Goal: Check status: Check status

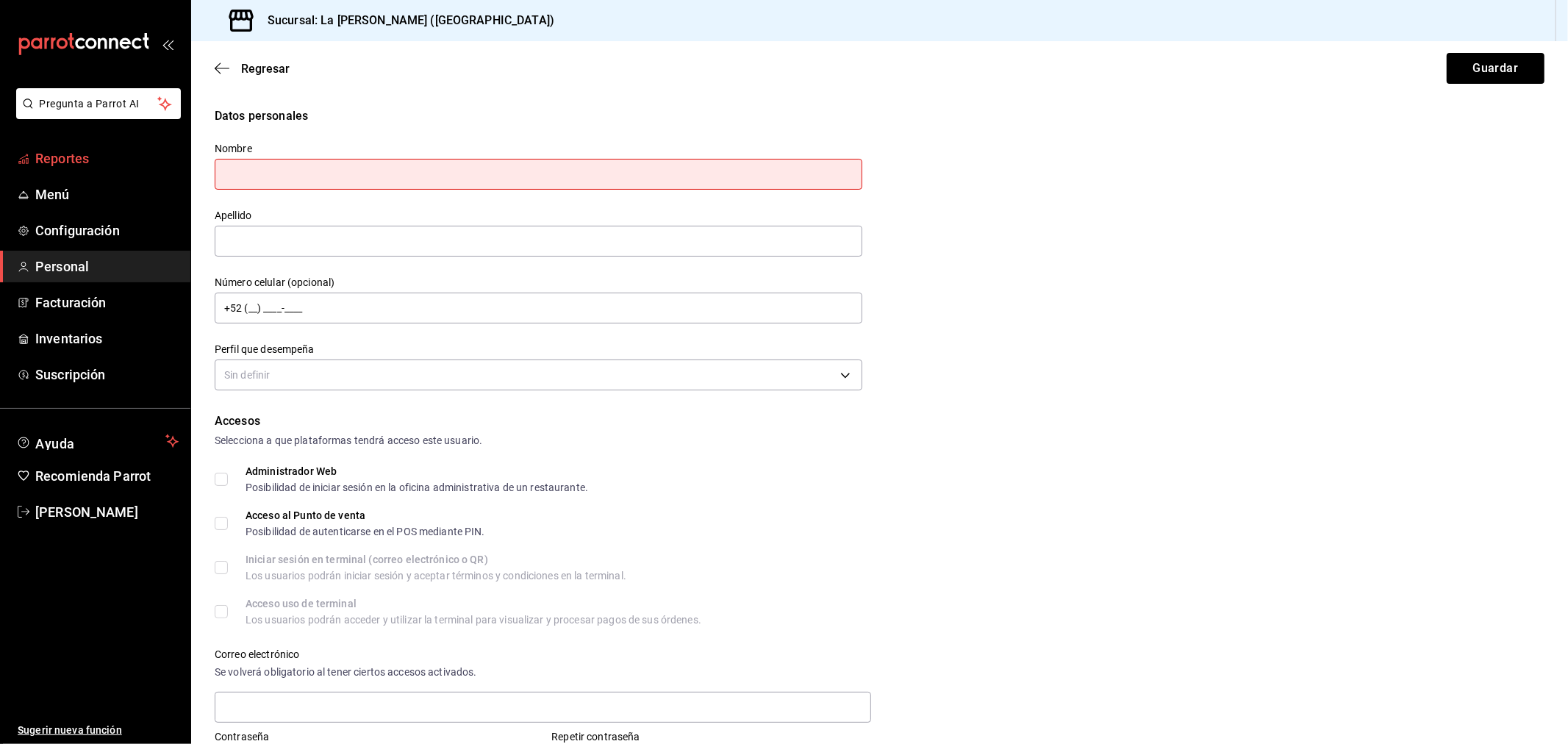
click at [49, 160] on span "Reportes" at bounding box center [106, 158] width 143 height 20
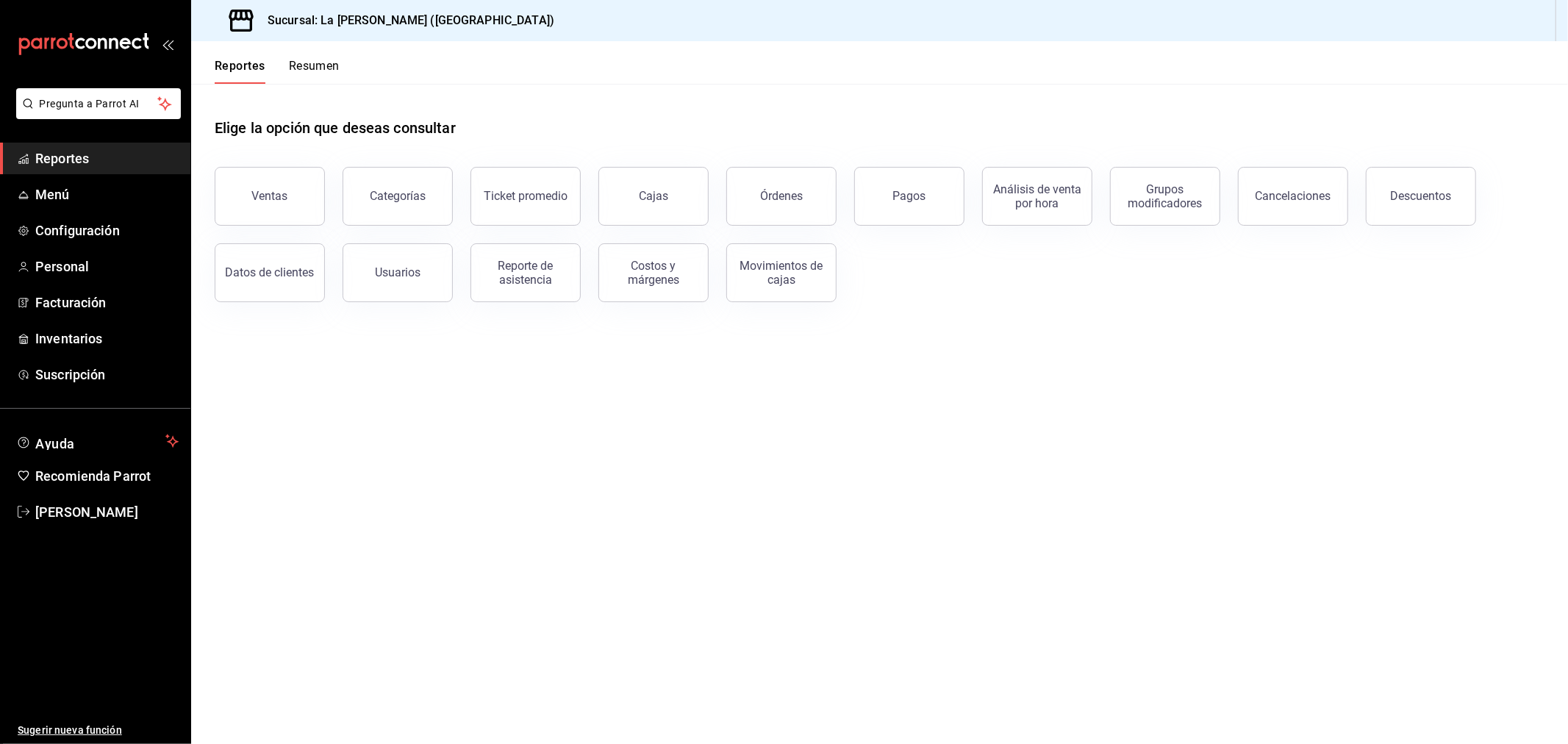
click at [317, 204] on button "Ventas" at bounding box center [269, 196] width 110 height 58
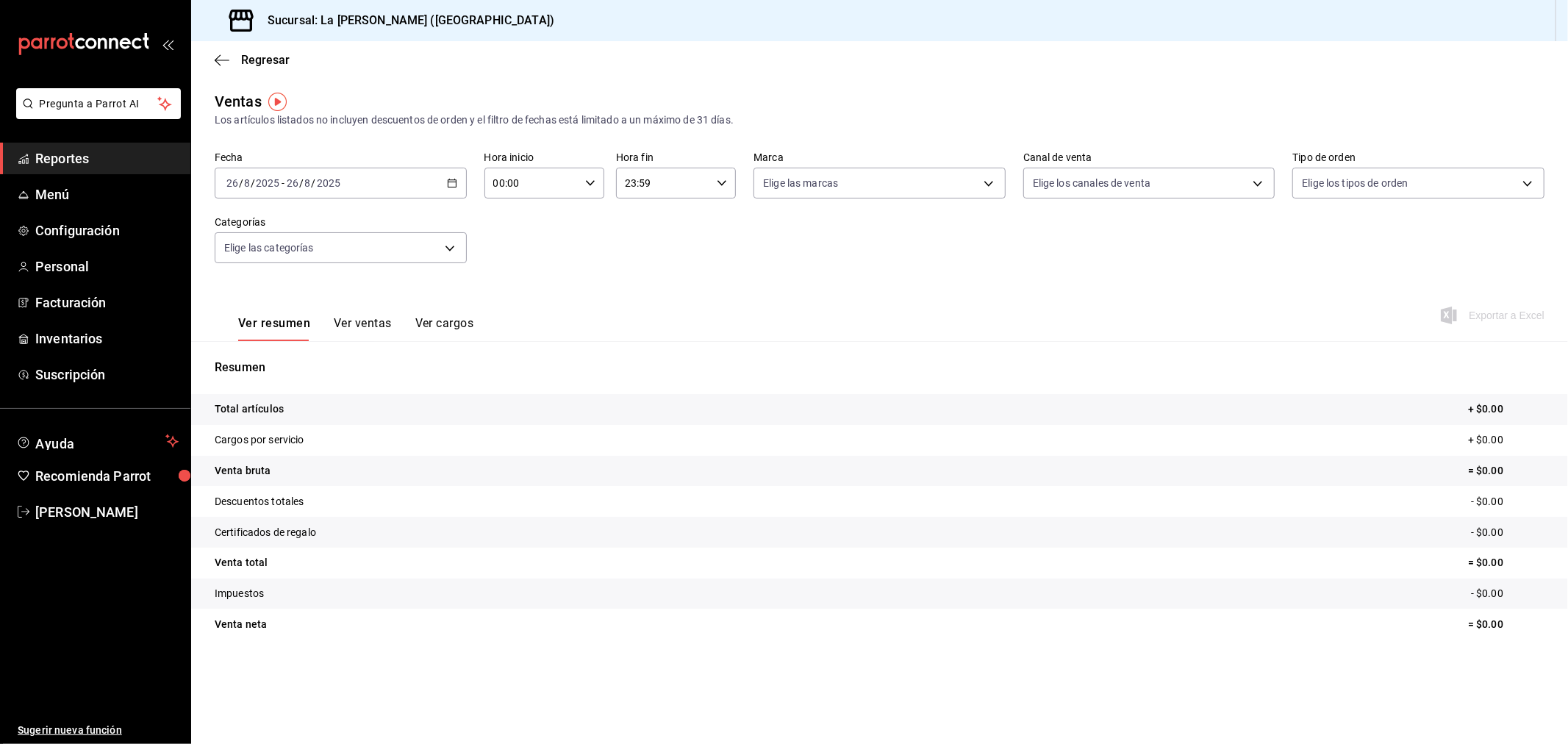
click at [550, 190] on input "00:00" at bounding box center [532, 182] width 95 height 29
click at [518, 311] on div "10" at bounding box center [515, 328] width 60 height 35
click at [518, 314] on button "10" at bounding box center [515, 328] width 55 height 29
type input "10:00"
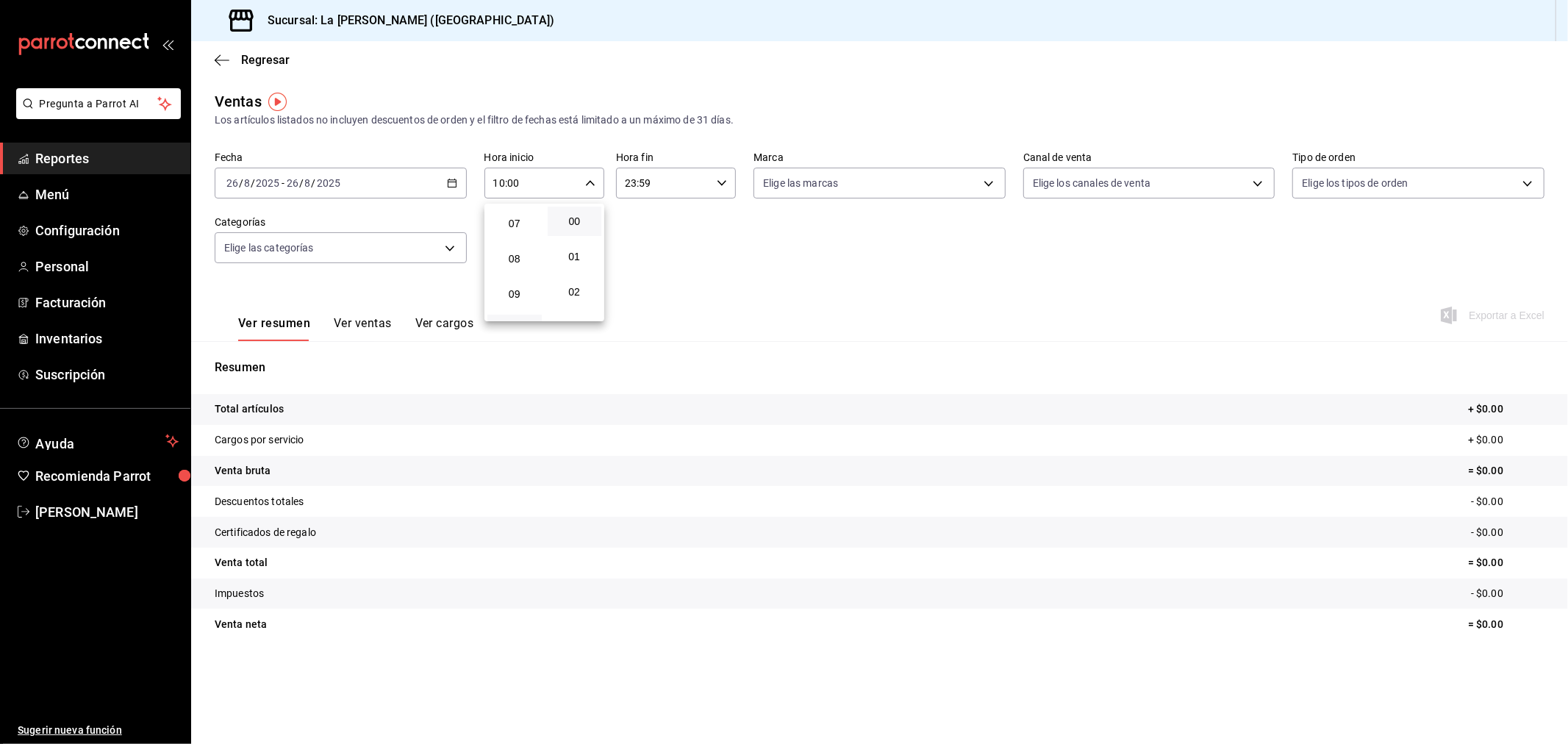
click at [675, 190] on div at bounding box center [784, 372] width 1568 height 744
click at [675, 190] on input "23:59" at bounding box center [664, 182] width 95 height 29
click at [636, 293] on span "04" at bounding box center [646, 294] width 37 height 11
type input "04:59"
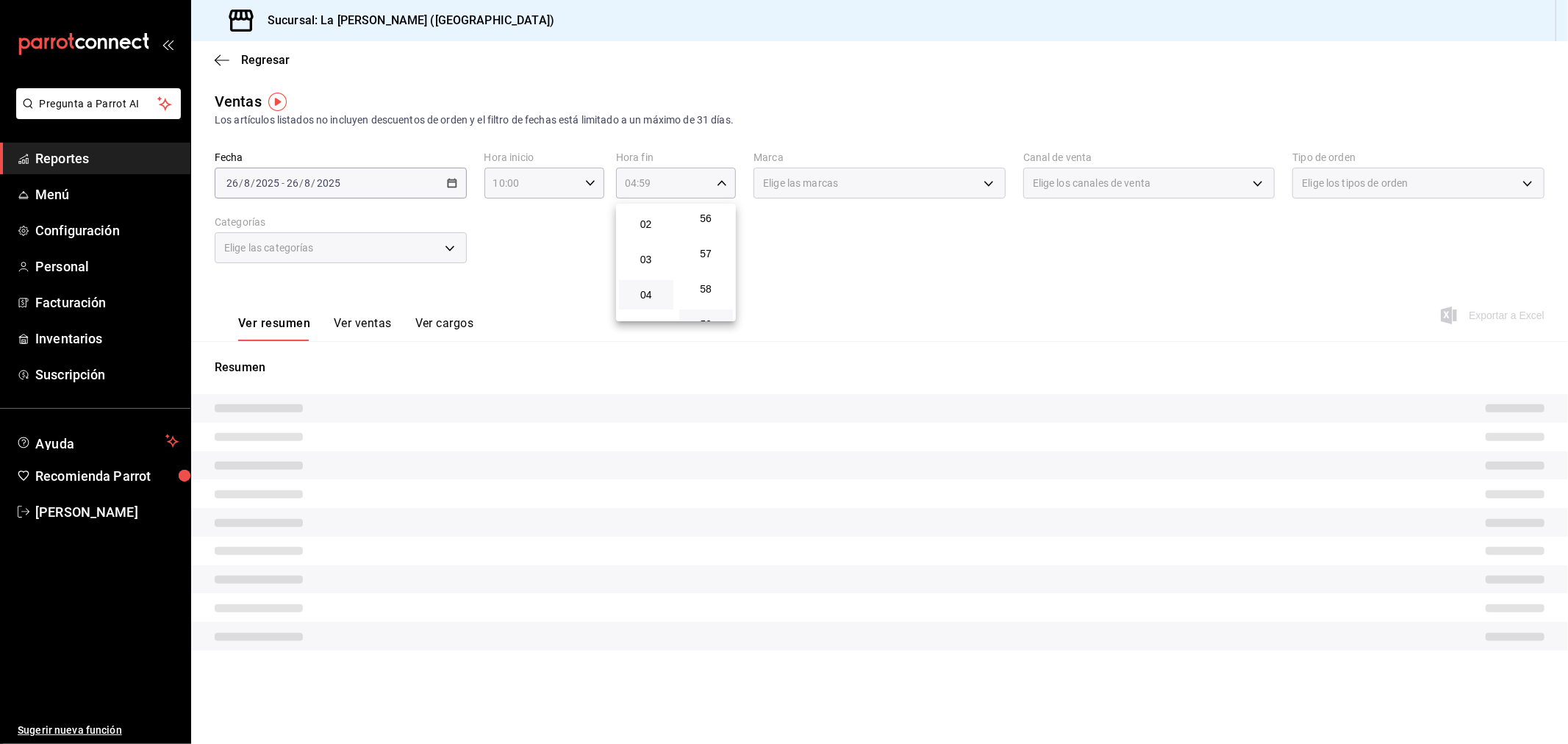
click at [563, 267] on div at bounding box center [784, 372] width 1568 height 744
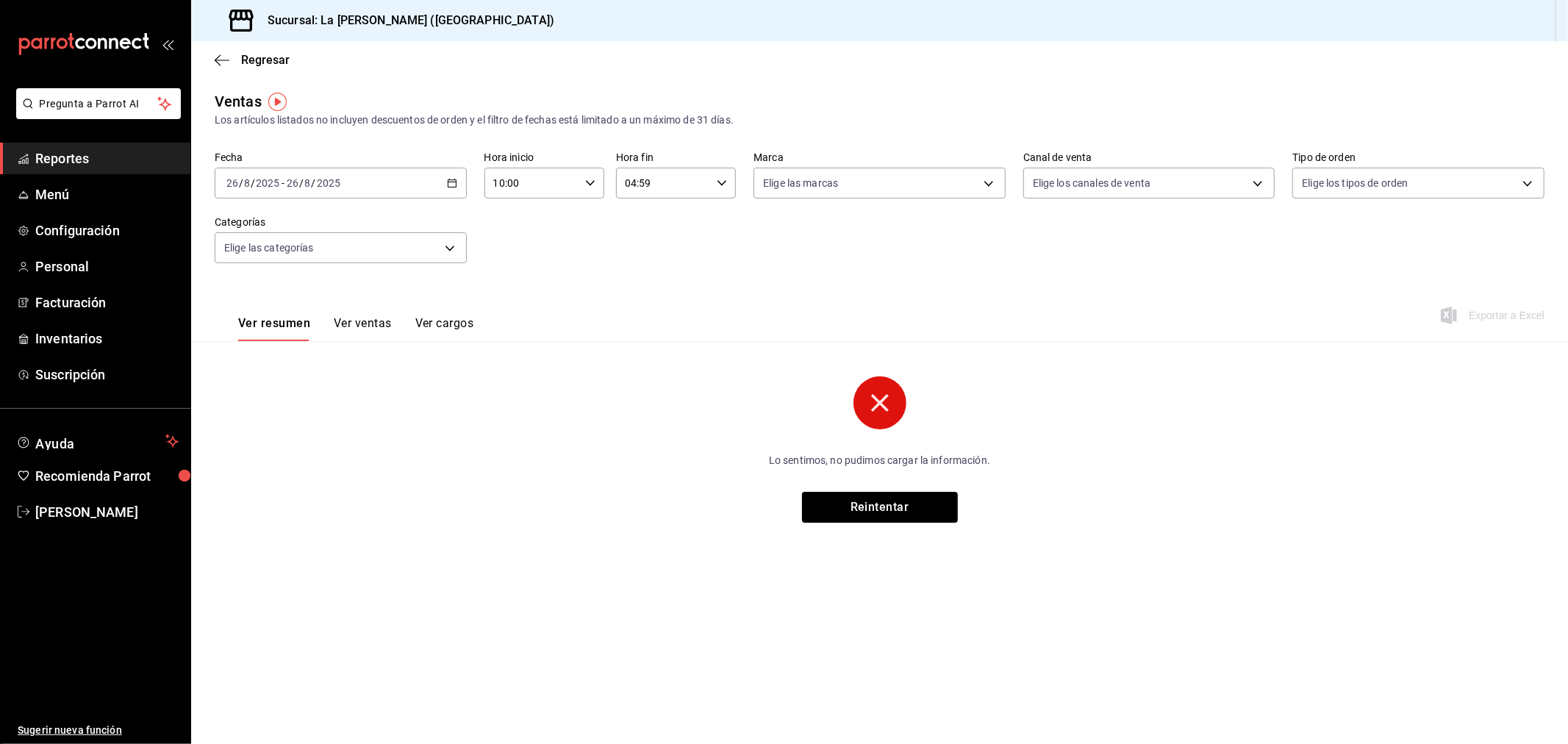
click at [443, 184] on div "[DATE] [DATE] - [DATE] [DATE]" at bounding box center [341, 182] width 252 height 31
click at [308, 365] on span "Rango de fechas" at bounding box center [283, 359] width 114 height 15
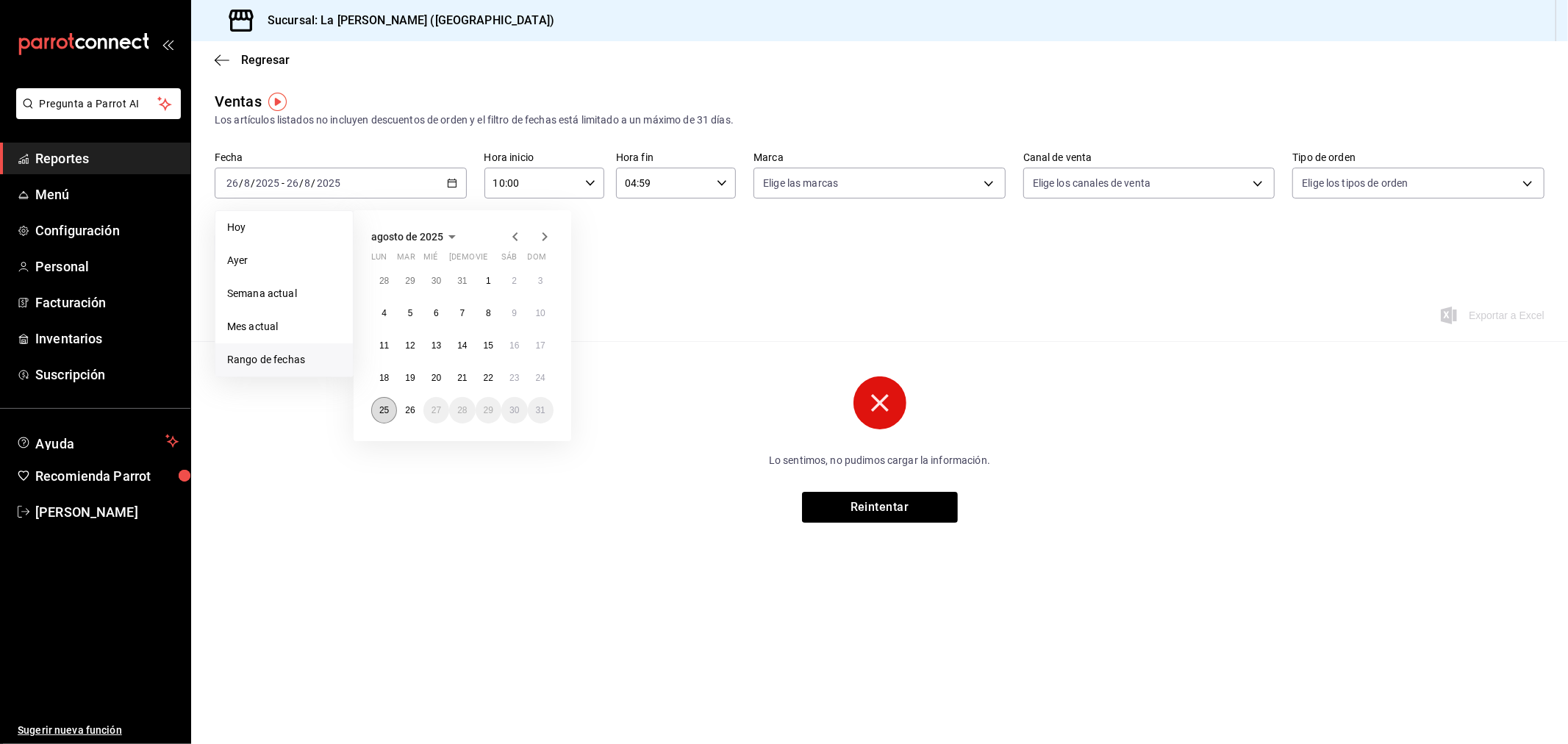
click at [392, 403] on button "25" at bounding box center [384, 410] width 25 height 26
drag, startPoint x: 407, startPoint y: 408, endPoint x: 438, endPoint y: 399, distance: 32.3
click at [408, 408] on abbr "26" at bounding box center [409, 409] width 9 height 10
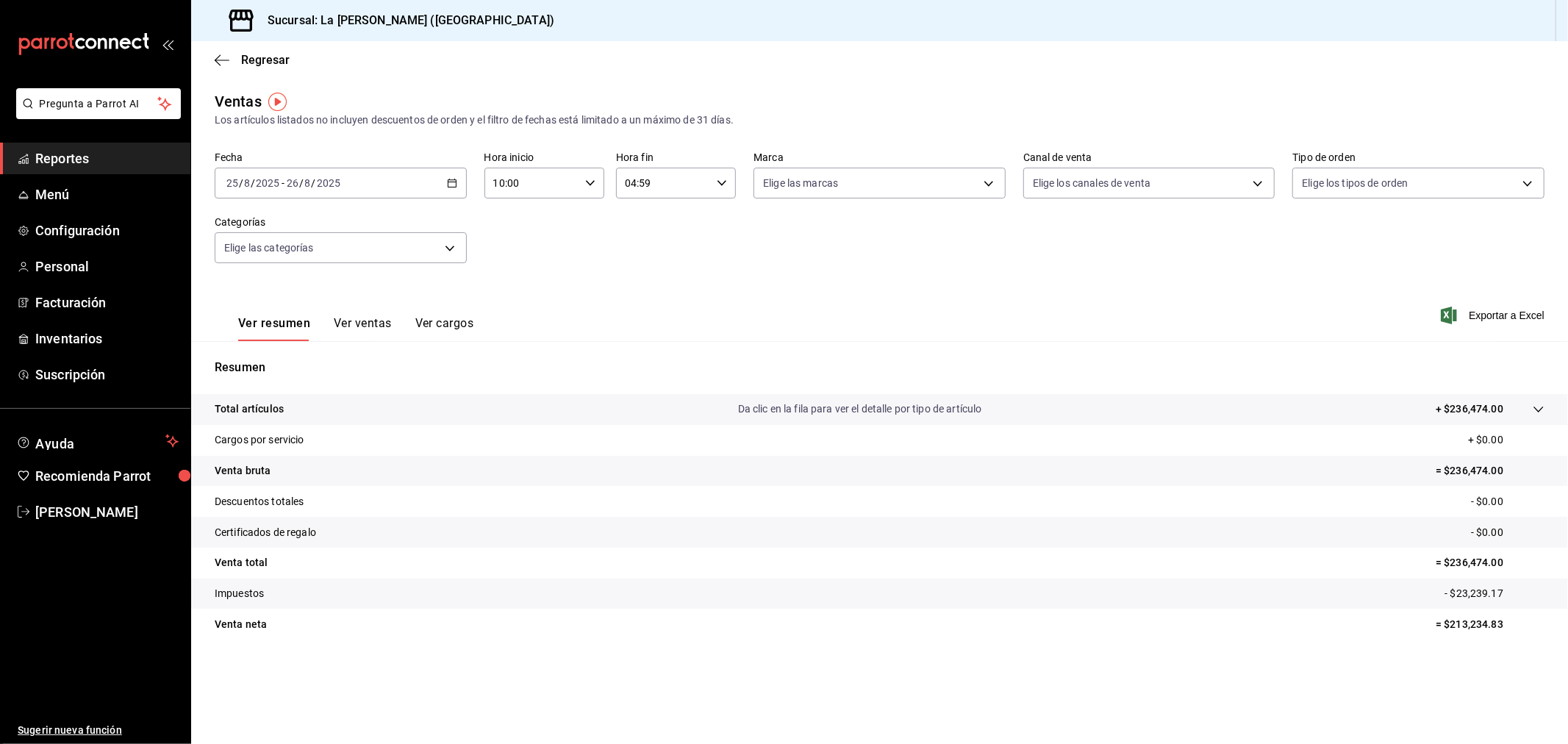
click at [424, 183] on div "[DATE] [DATE] - [DATE] [DATE]" at bounding box center [341, 182] width 252 height 31
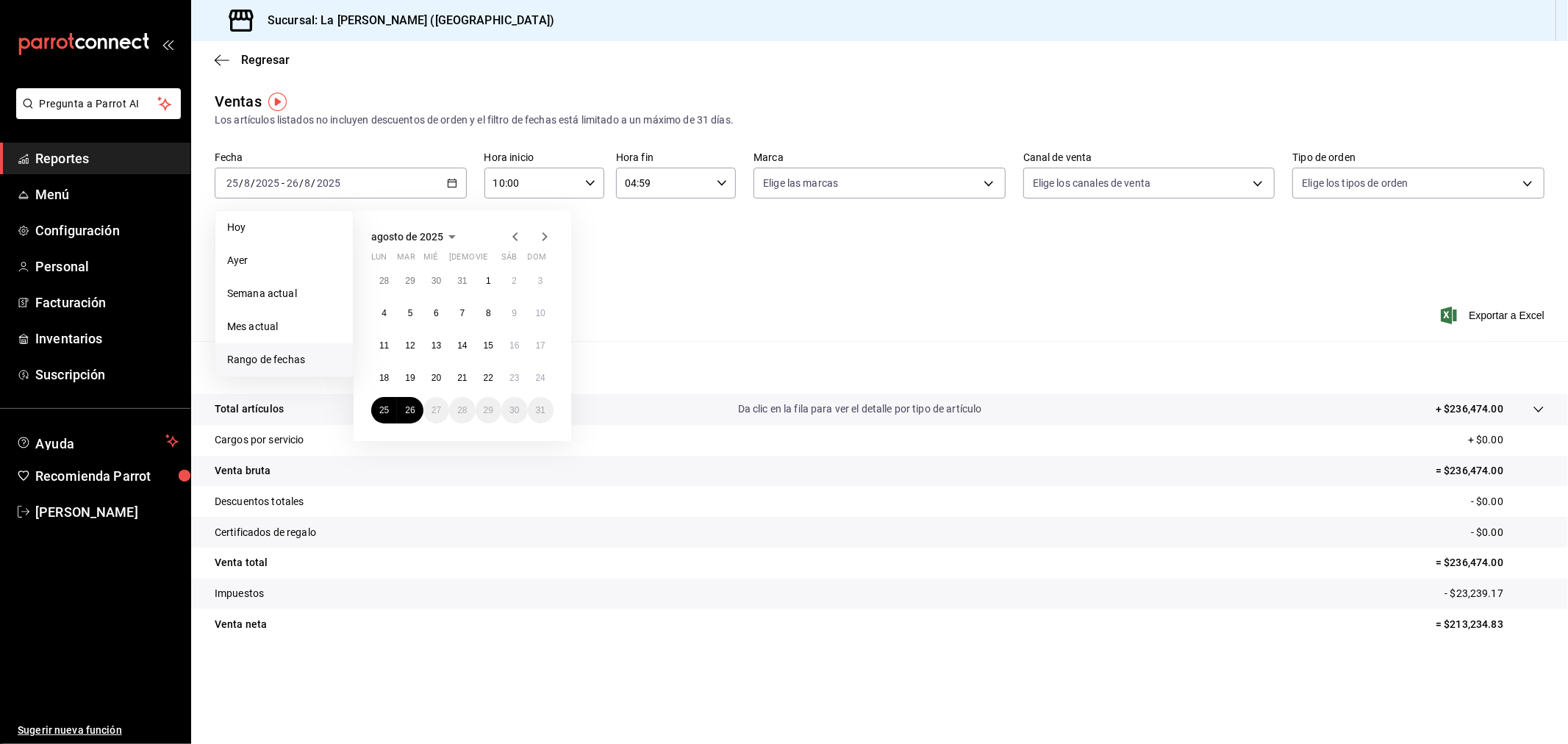
click at [439, 243] on span "agosto de 2025" at bounding box center [408, 236] width 72 height 11
click at [402, 233] on icon "button" at bounding box center [404, 236] width 18 height 18
click at [412, 284] on button "2024" at bounding box center [402, 291] width 61 height 26
click at [473, 325] on button "agosto" at bounding box center [462, 317] width 61 height 26
click at [390, 375] on button "19" at bounding box center [384, 377] width 25 height 26
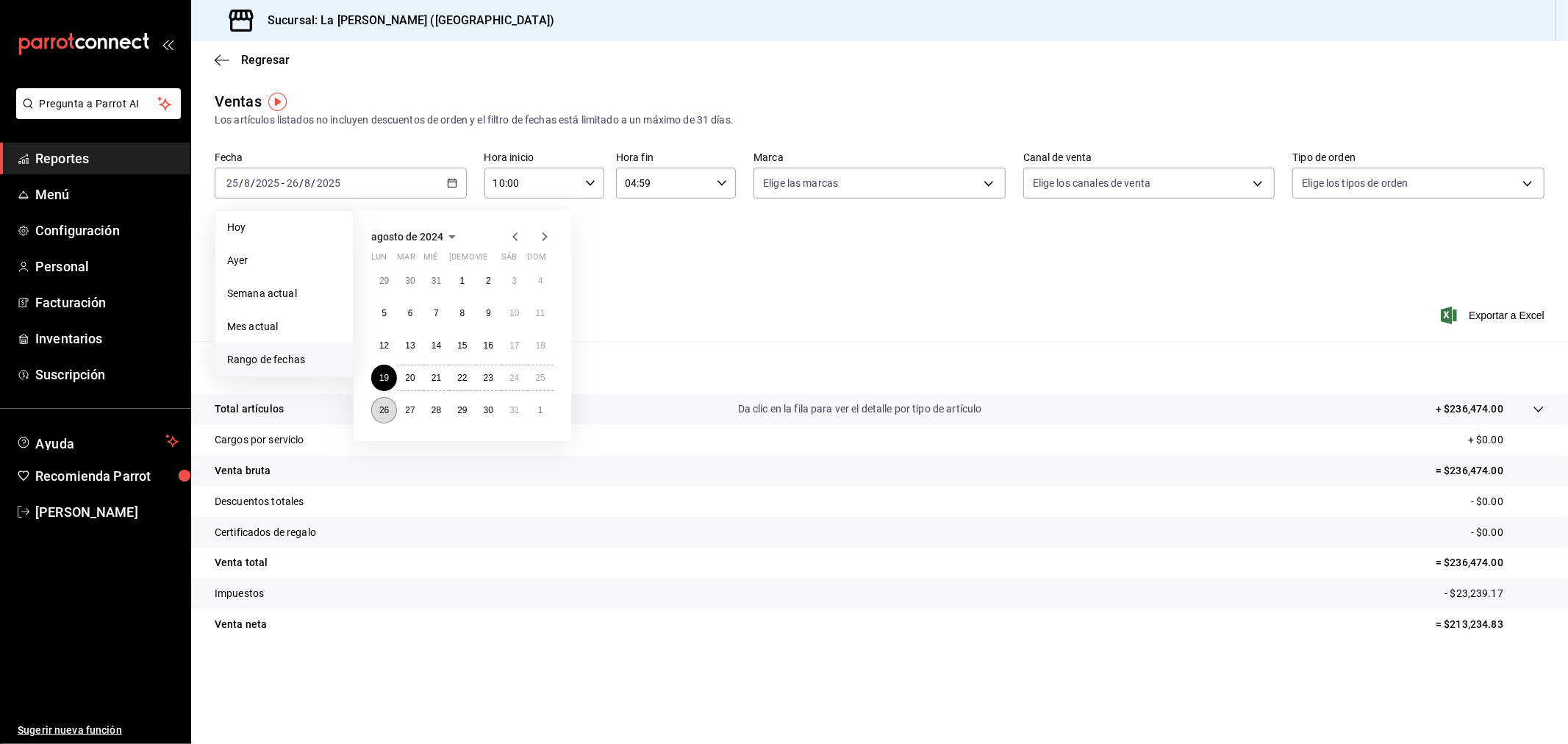
click at [386, 406] on abbr "26" at bounding box center [384, 409] width 9 height 10
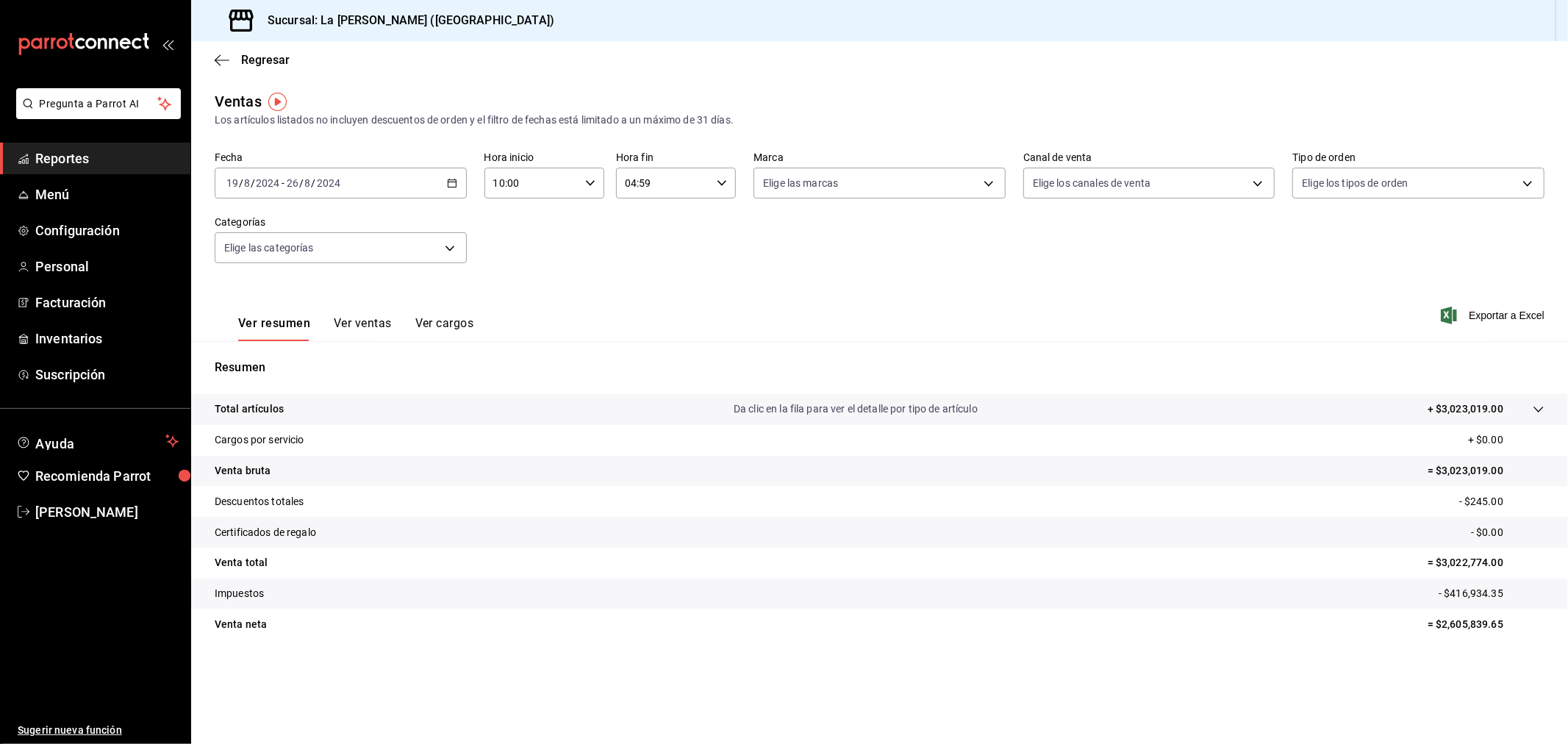
click at [327, 180] on input "2024" at bounding box center [328, 182] width 25 height 11
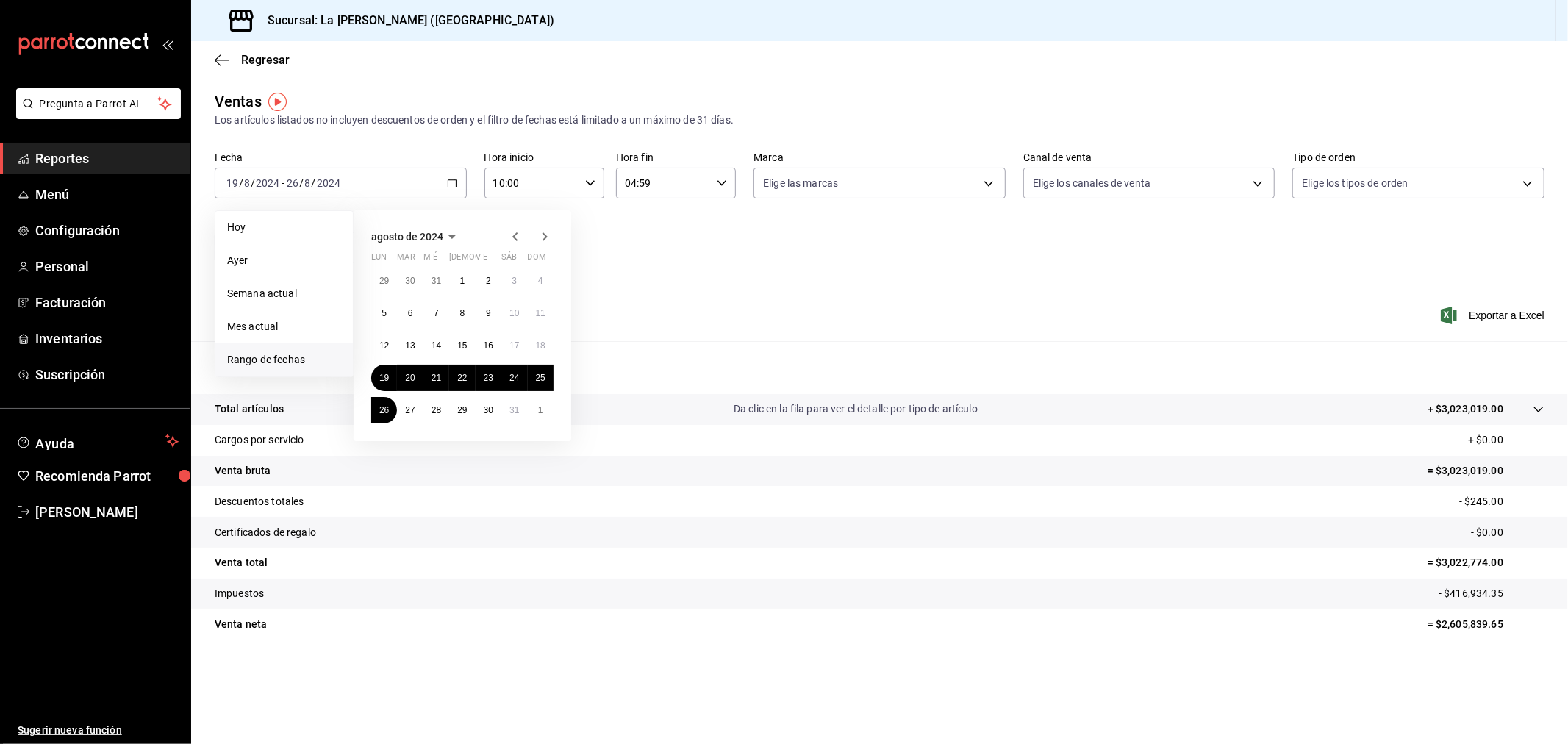
click at [435, 240] on span "agosto de 2024" at bounding box center [408, 236] width 72 height 11
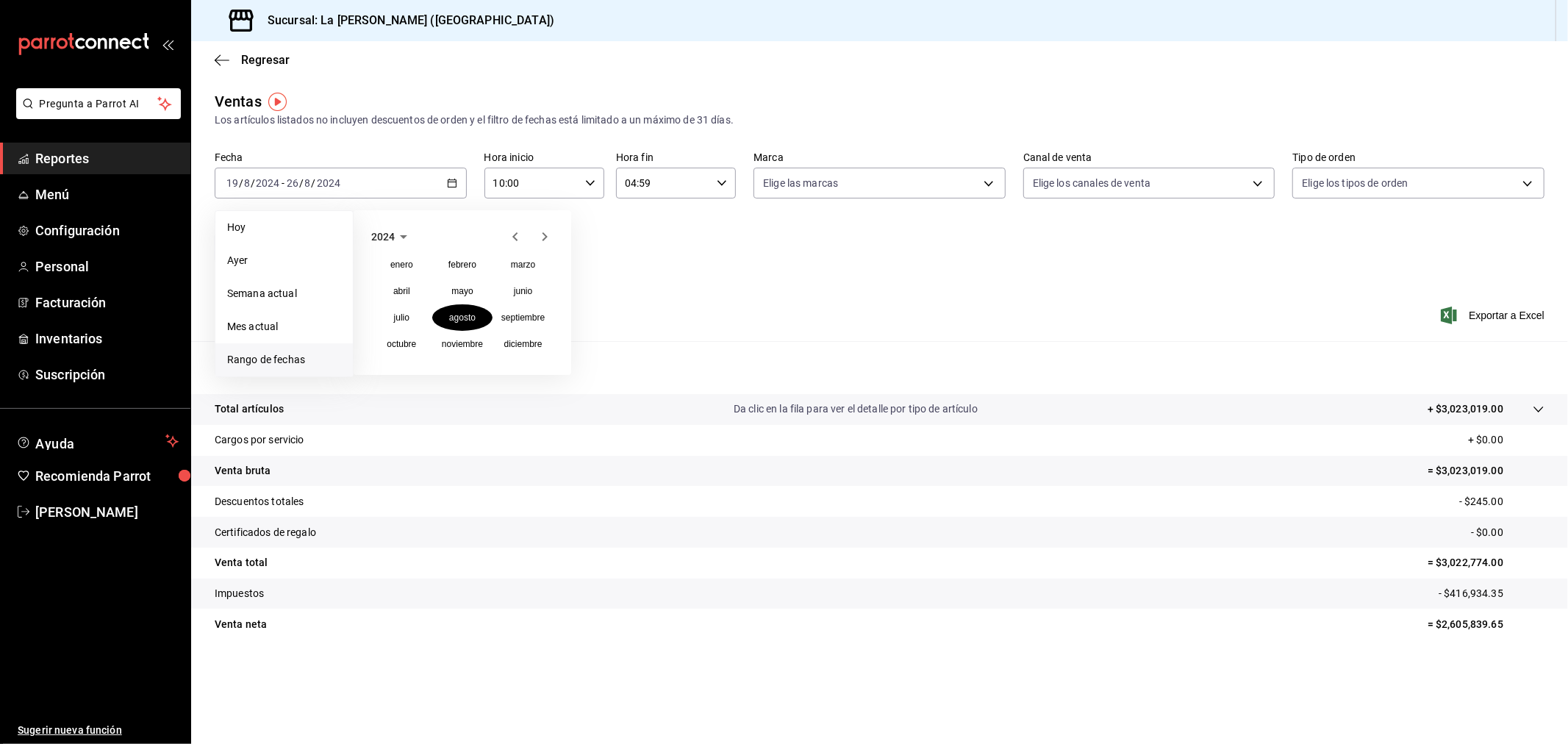
click at [375, 244] on button "2024" at bounding box center [392, 236] width 41 height 18
click at [458, 291] on button "2025" at bounding box center [462, 291] width 61 height 26
click at [464, 314] on abbr "agosto" at bounding box center [462, 317] width 26 height 10
click at [385, 380] on abbr "18" at bounding box center [384, 377] width 9 height 10
click at [387, 419] on button "25" at bounding box center [384, 410] width 25 height 26
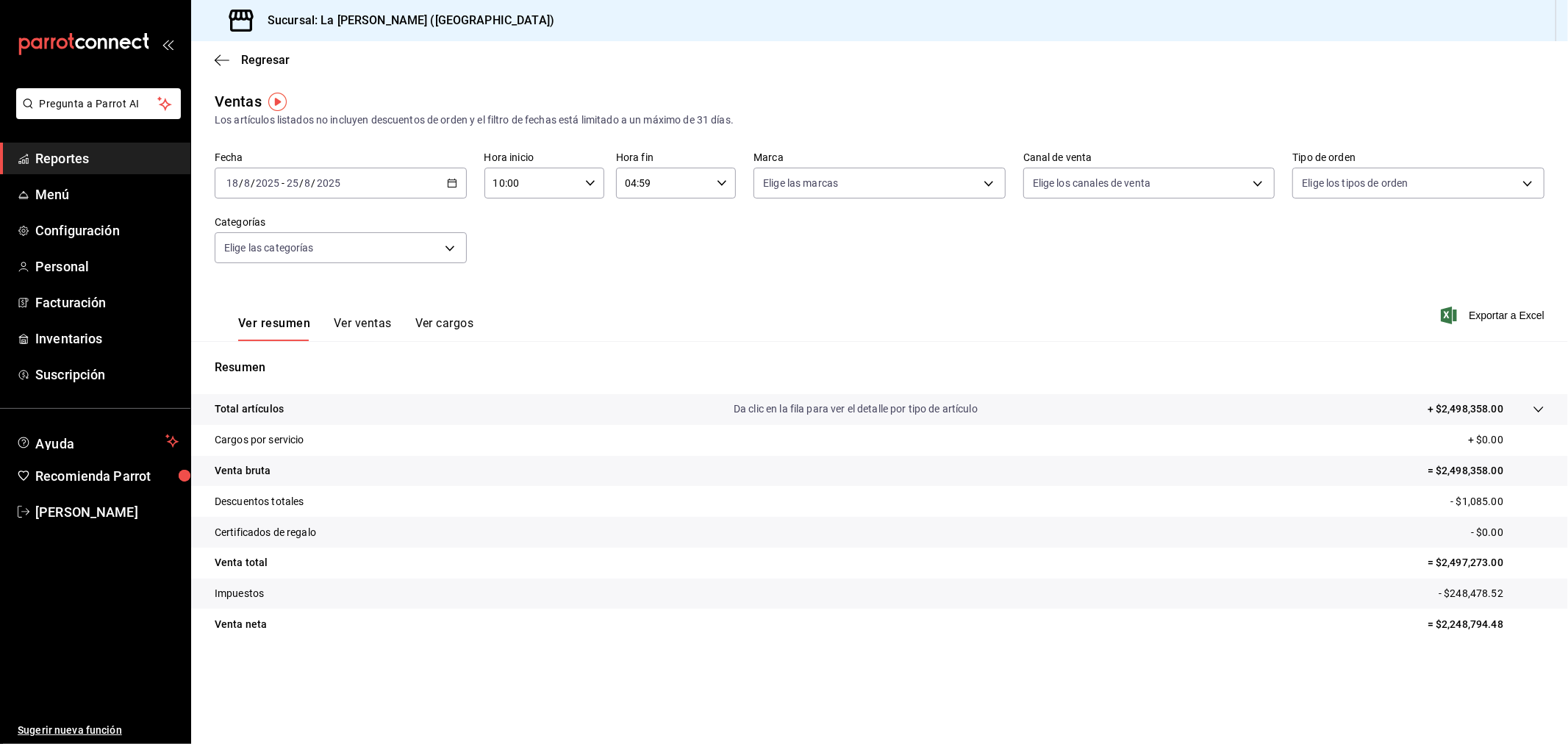
click at [420, 167] on div "[DATE] [DATE] - [DATE] [DATE]" at bounding box center [341, 182] width 252 height 31
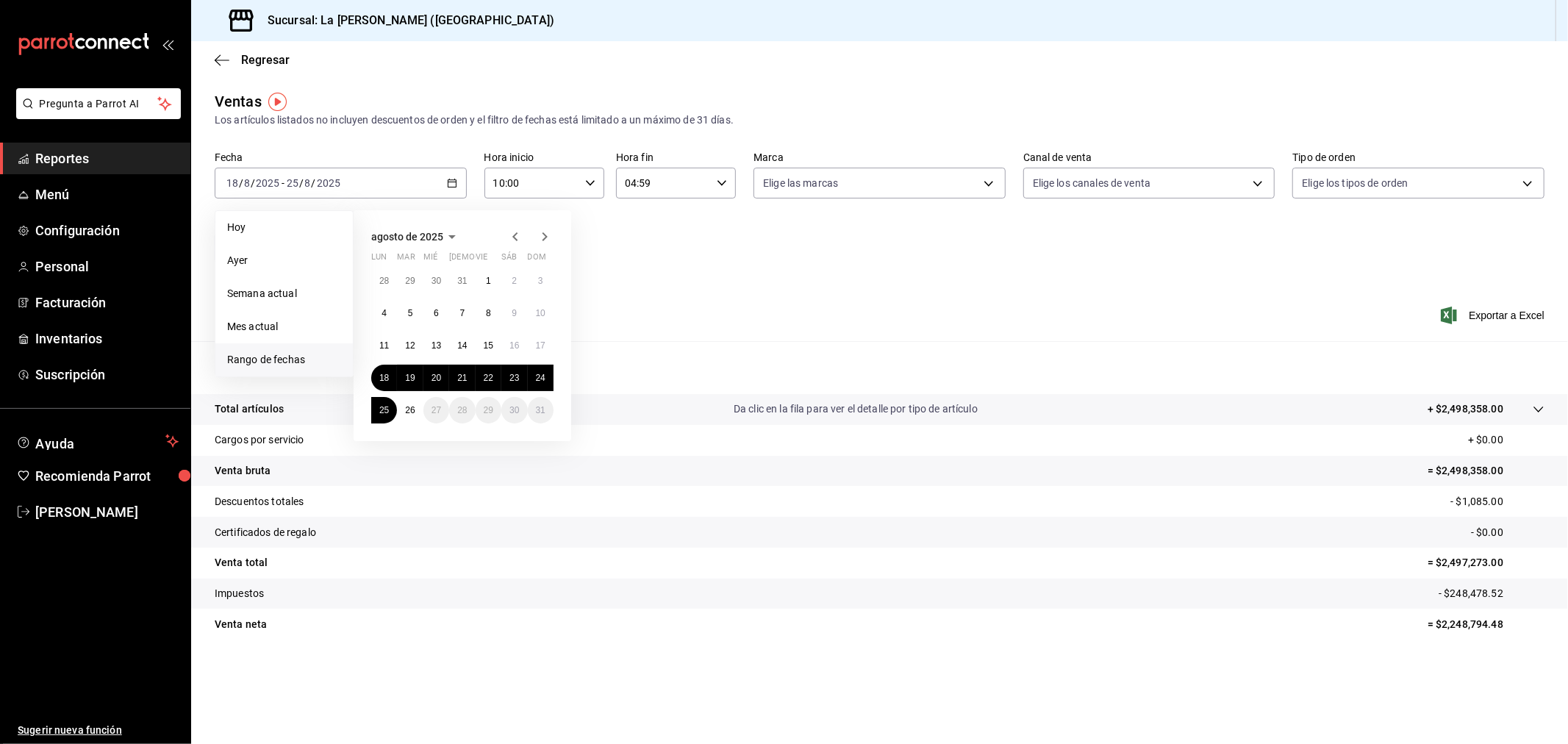
click at [400, 245] on button "agosto de 2025" at bounding box center [416, 236] width 89 height 18
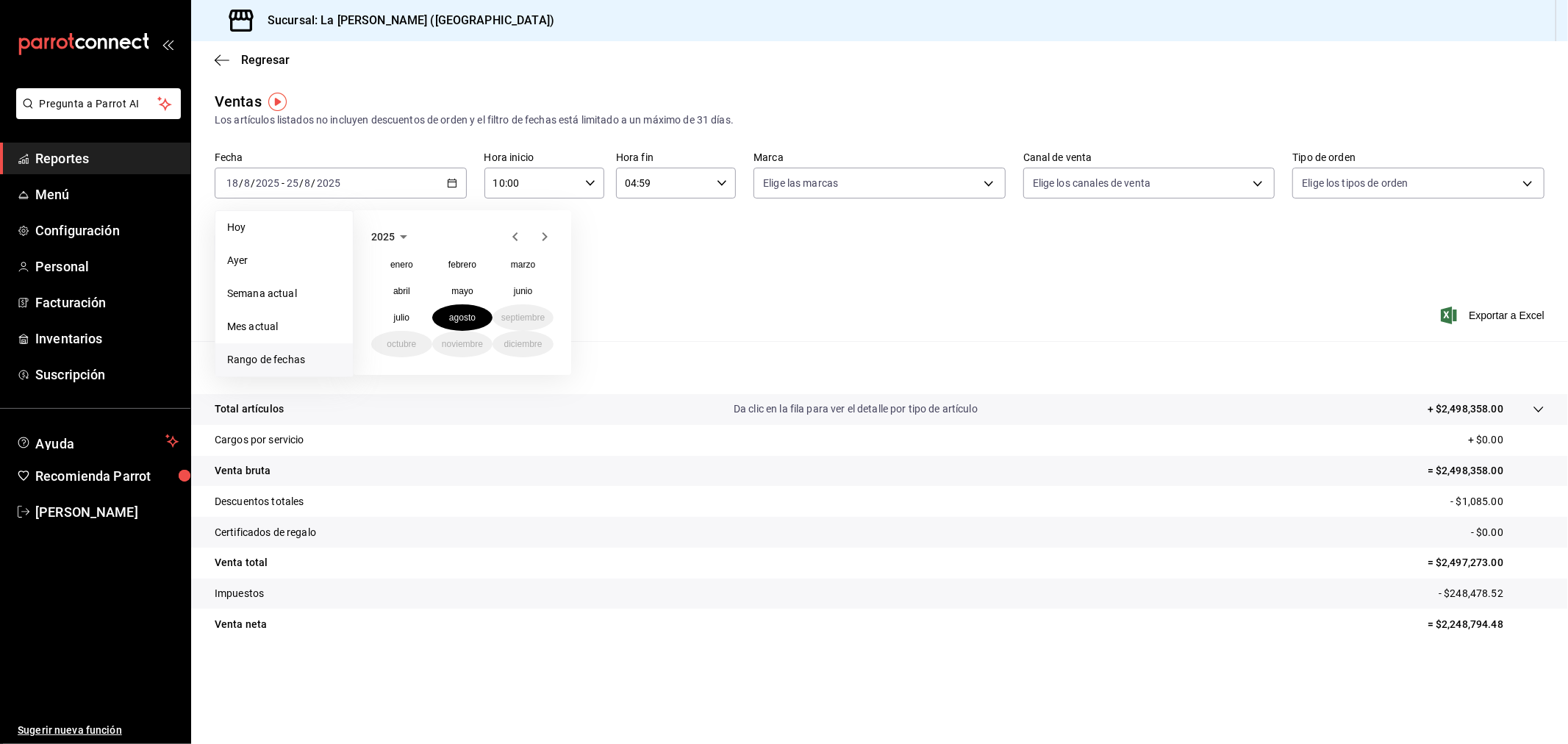
click at [392, 233] on span "2025" at bounding box center [383, 236] width 24 height 11
click at [416, 298] on button "2024" at bounding box center [402, 291] width 61 height 26
click at [479, 313] on button "agosto" at bounding box center [462, 317] width 61 height 26
click at [392, 372] on button "19" at bounding box center [384, 377] width 25 height 26
click at [387, 407] on abbr "26" at bounding box center [384, 409] width 9 height 10
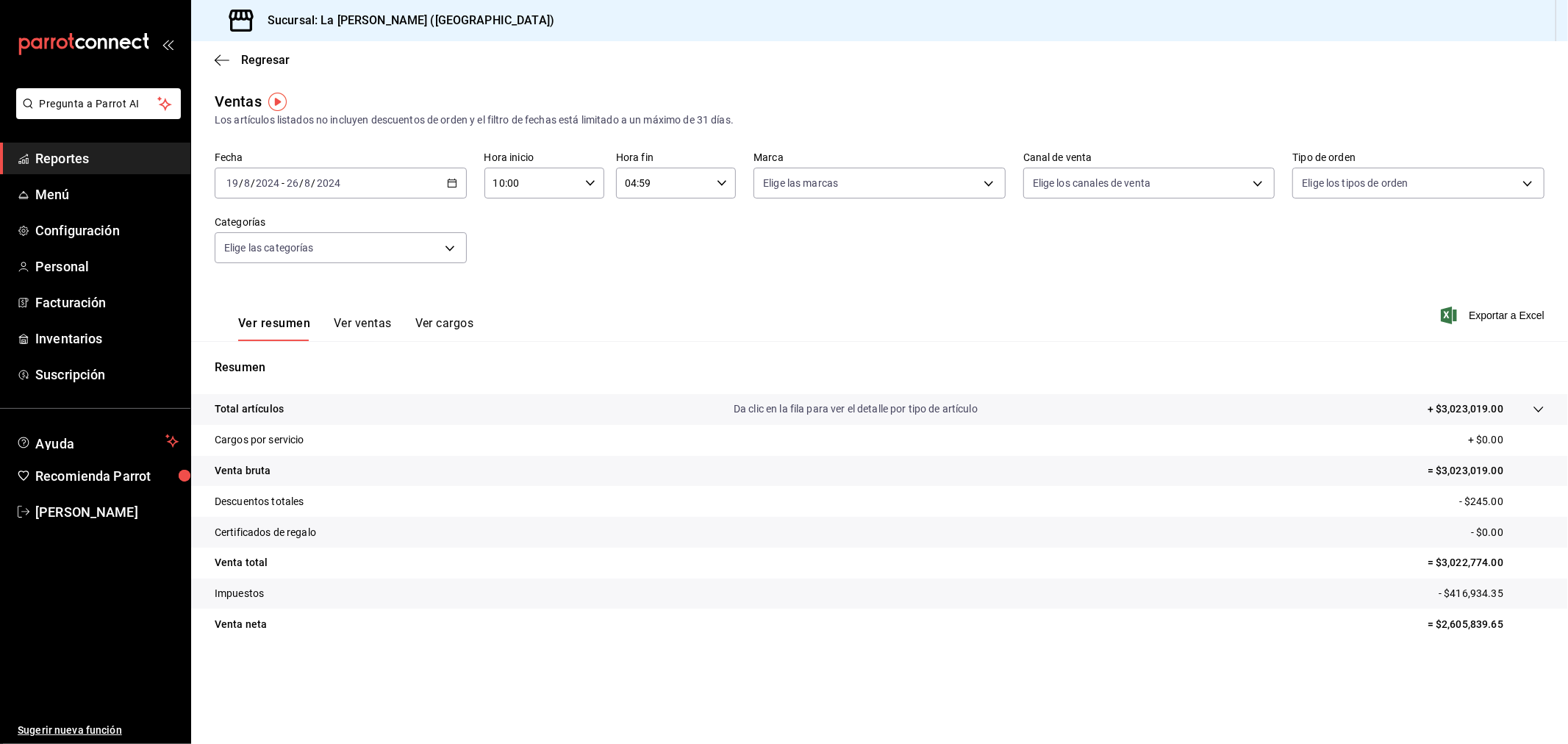
click at [947, 244] on div "Fecha [DATE] [DATE] - [DATE] [DATE] Hora inicio 10:00 Hora inicio Hora fin 04:5…" at bounding box center [879, 215] width 1330 height 129
